Goal: Information Seeking & Learning: Learn about a topic

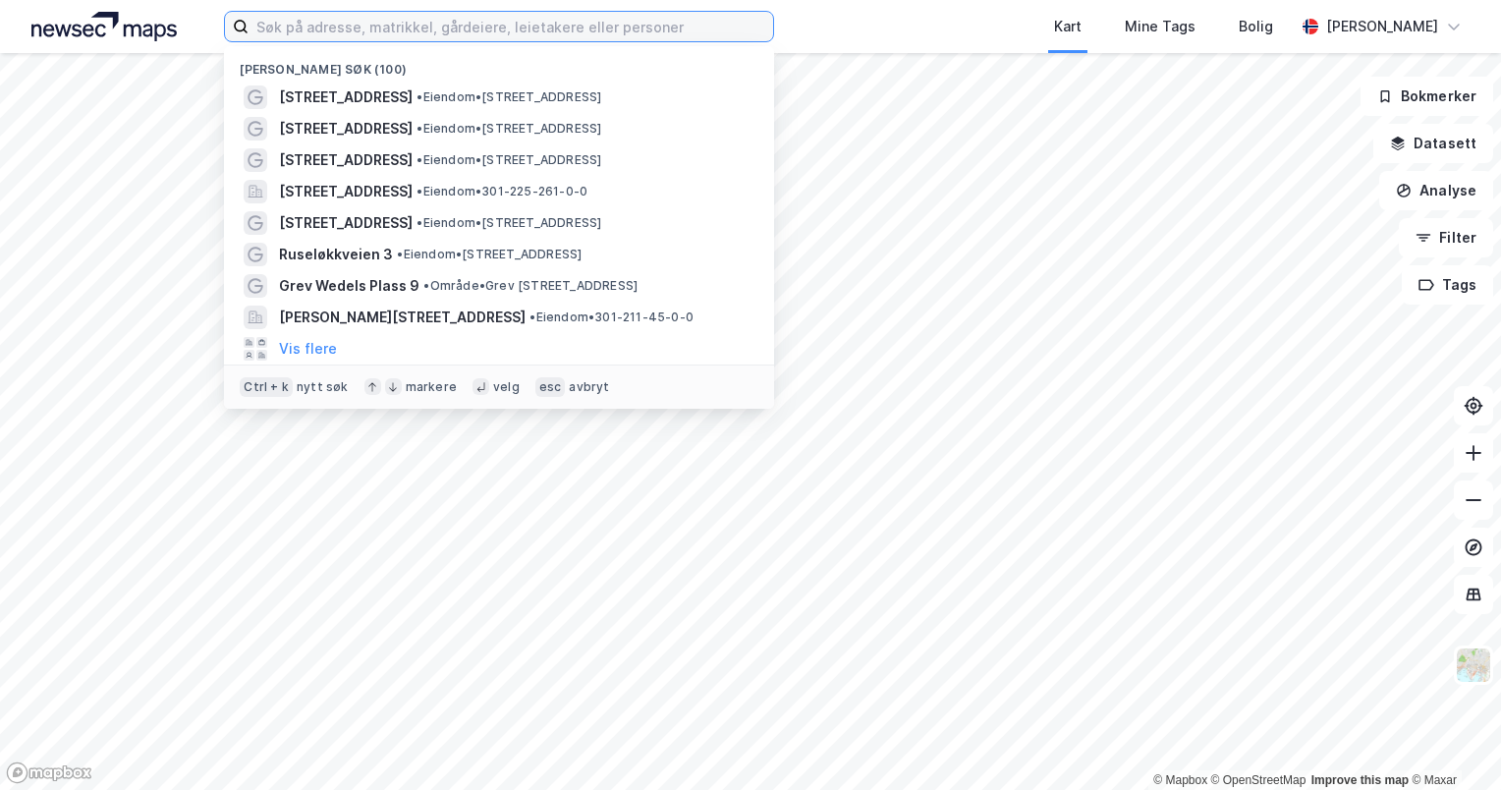
click at [562, 29] on input at bounding box center [510, 26] width 524 height 29
click at [945, 21] on div "Kart Mine Tags Bolig" at bounding box center [1081, 26] width 426 height 53
